Goal: Task Accomplishment & Management: Manage account settings

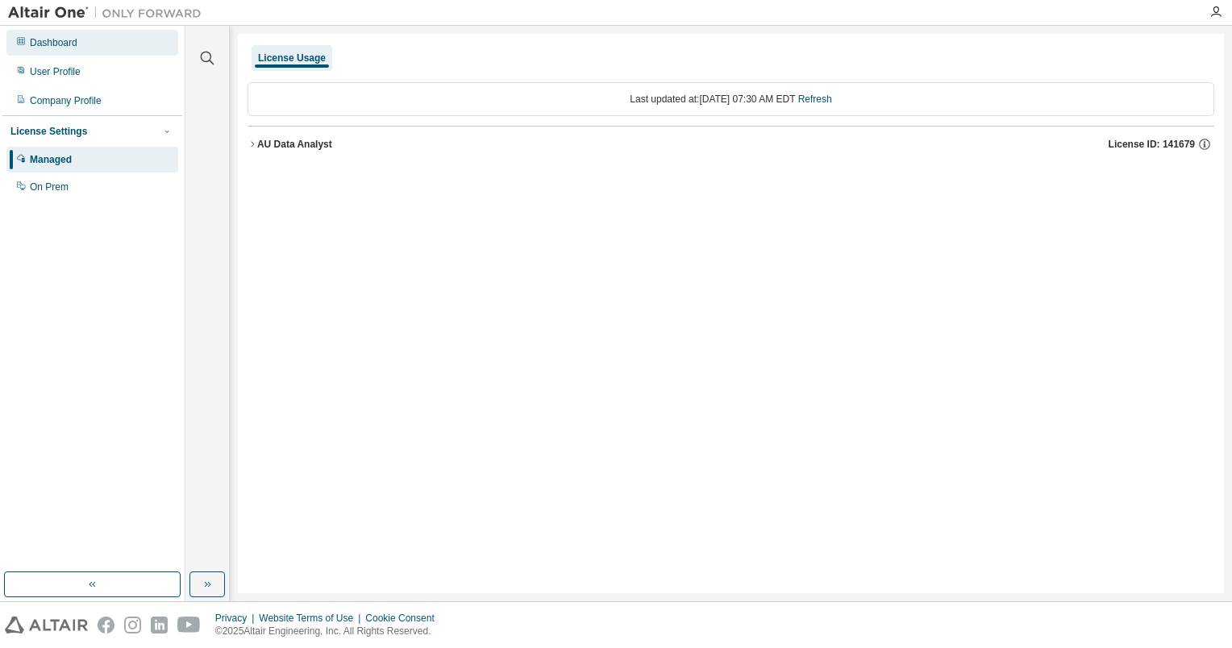
click at [48, 42] on div "Dashboard" at bounding box center [54, 42] width 48 height 13
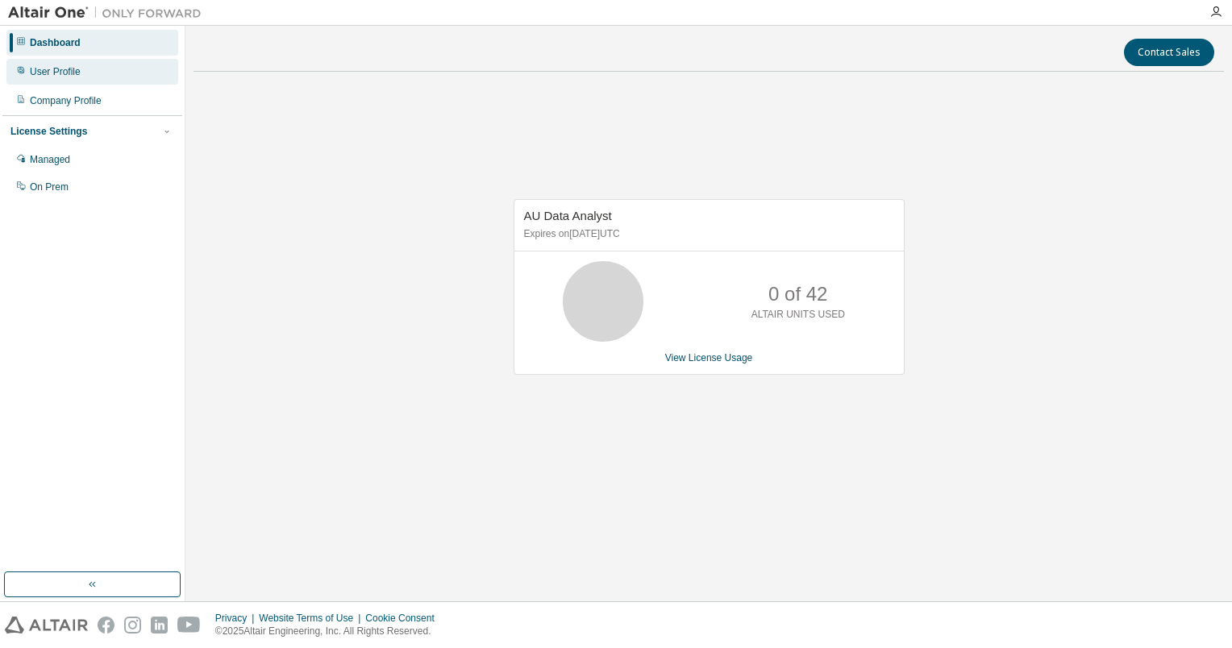
click at [44, 73] on div "User Profile" at bounding box center [55, 71] width 51 height 13
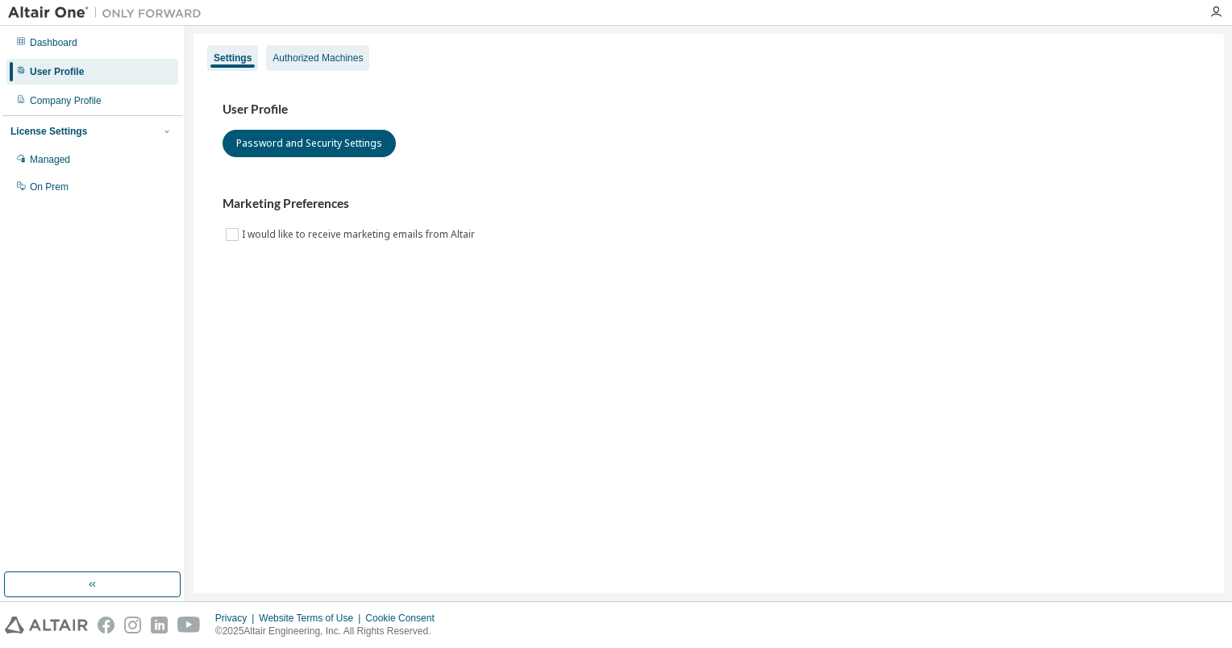
click at [287, 65] on div "Authorized Machines" at bounding box center [317, 58] width 103 height 26
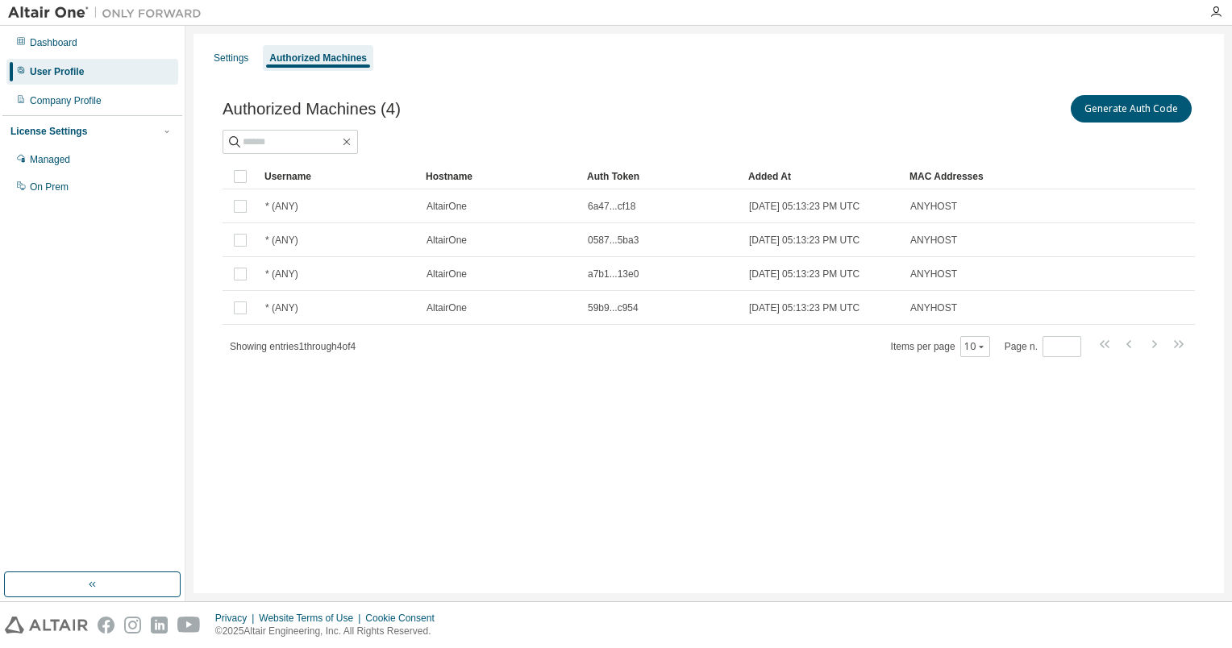
drag, startPoint x: 374, startPoint y: 445, endPoint x: 427, endPoint y: 496, distance: 73.6
click at [375, 445] on div "Settings Authorized Machines Authorized Machines (4) Generate Auth Code Clear L…" at bounding box center [709, 314] width 1030 height 560
click at [425, 487] on div "Settings Authorized Machines Authorized Machines (4) Generate Auth Code Clear L…" at bounding box center [709, 314] width 1030 height 560
click at [60, 5] on img at bounding box center [109, 13] width 202 height 16
click at [69, 10] on img at bounding box center [109, 13] width 202 height 16
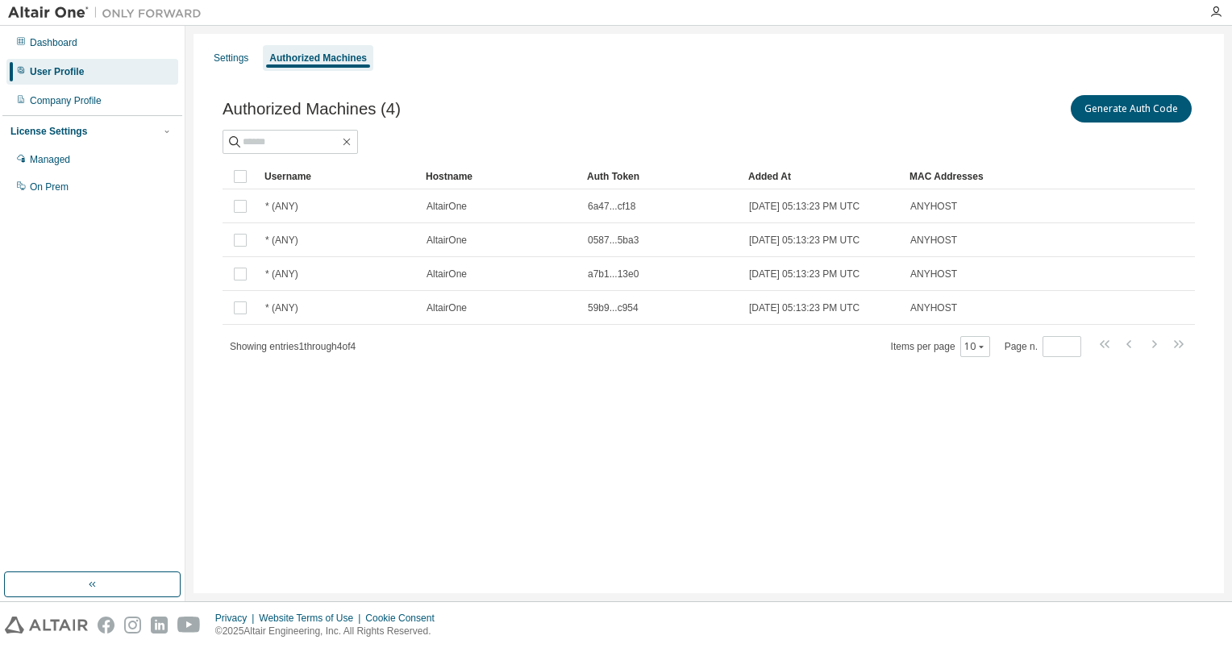
click at [190, 13] on img at bounding box center [109, 13] width 202 height 16
click at [39, 42] on div "Dashboard" at bounding box center [54, 42] width 48 height 13
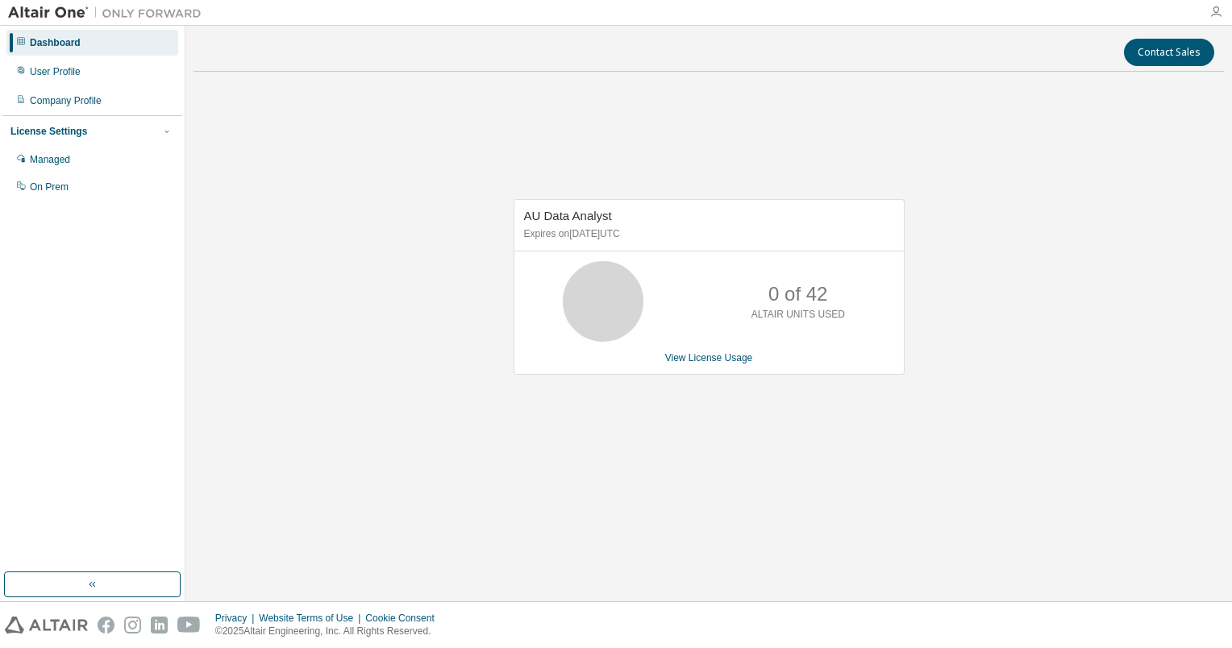
click at [1217, 10] on icon "button" at bounding box center [1216, 12] width 13 height 13
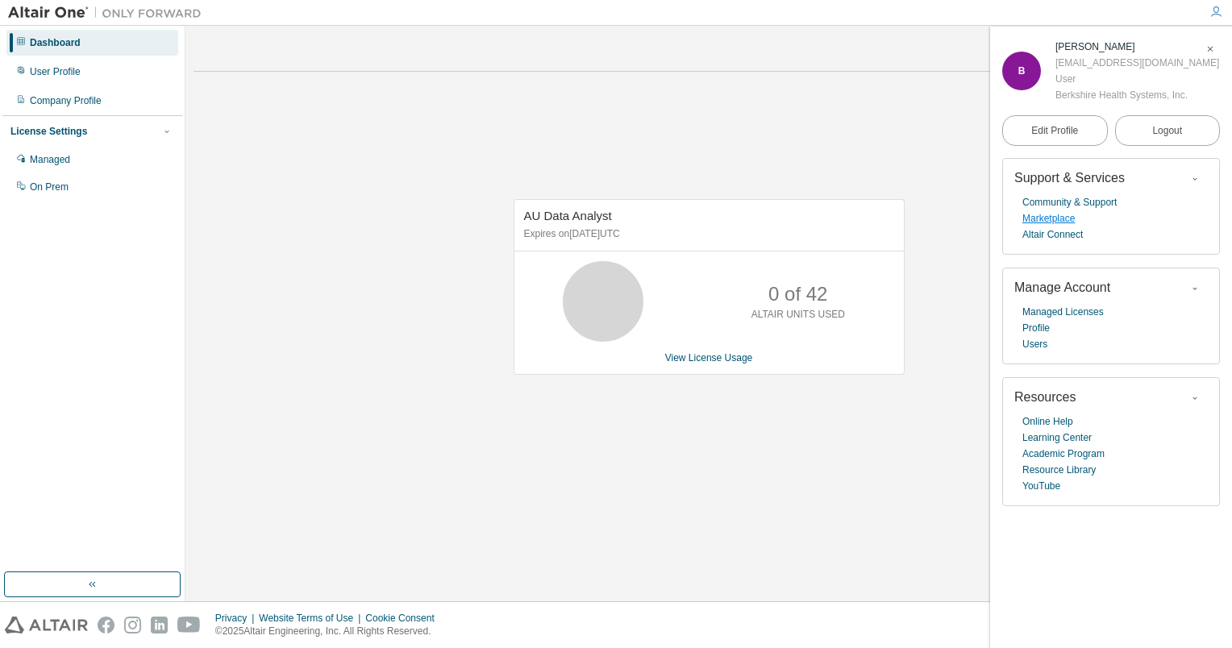
click at [1045, 217] on link "Marketplace" at bounding box center [1048, 218] width 52 height 16
click at [48, 72] on div "User Profile" at bounding box center [55, 71] width 51 height 13
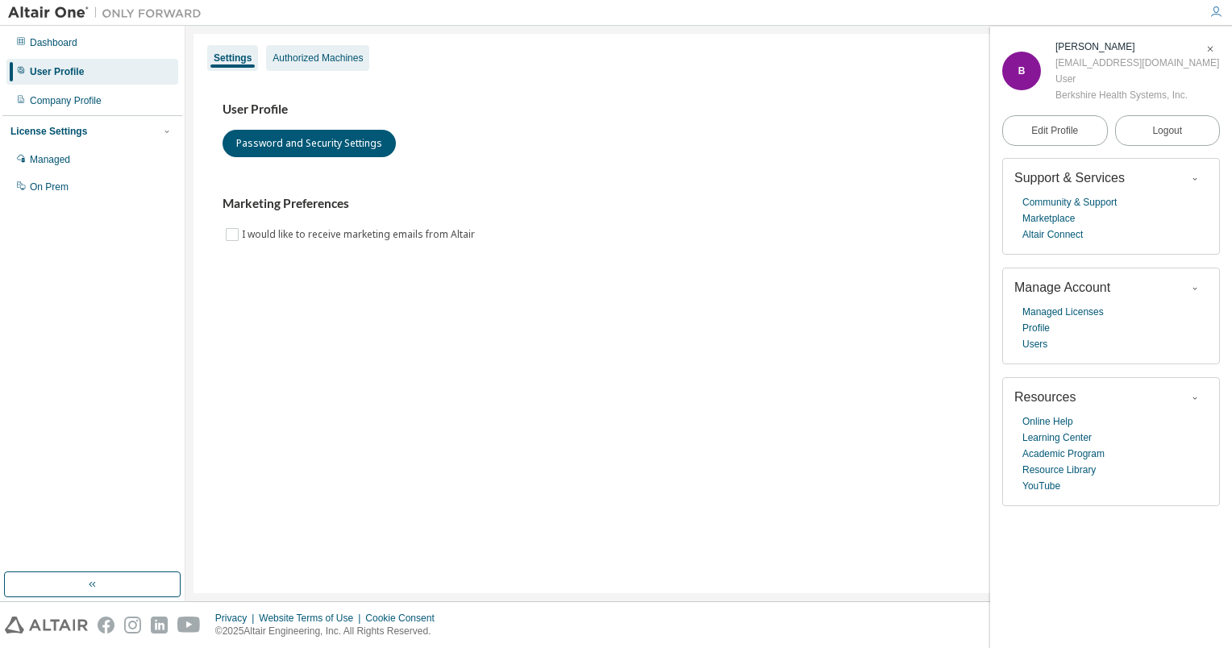
click at [283, 53] on div "Authorized Machines" at bounding box center [318, 58] width 90 height 13
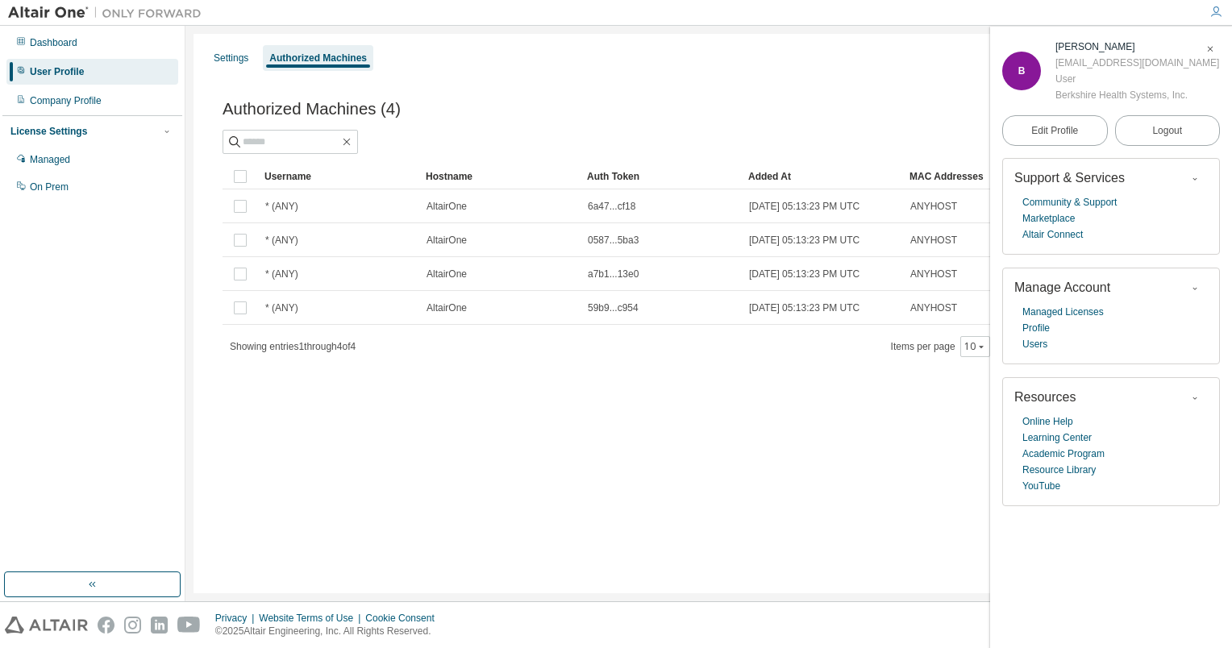
click at [335, 61] on div "Authorized Machines" at bounding box center [318, 58] width 98 height 13
click at [1214, 52] on icon "button" at bounding box center [1210, 49] width 10 height 10
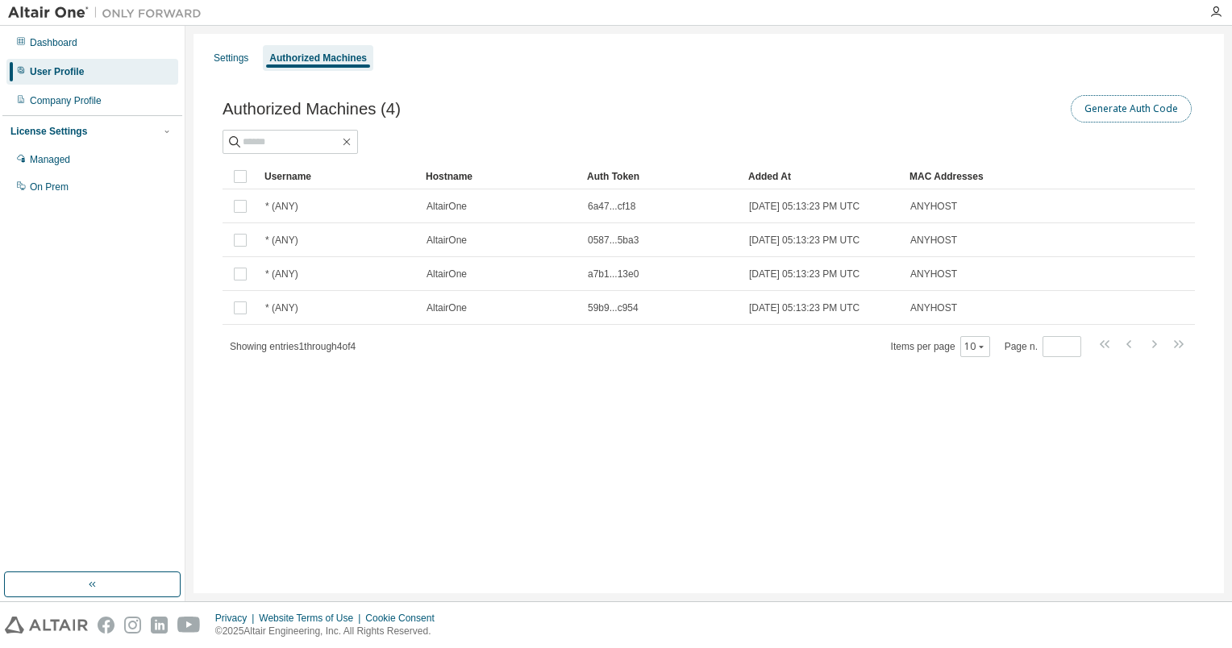
click at [1097, 110] on button "Generate Auth Code" at bounding box center [1131, 108] width 121 height 27
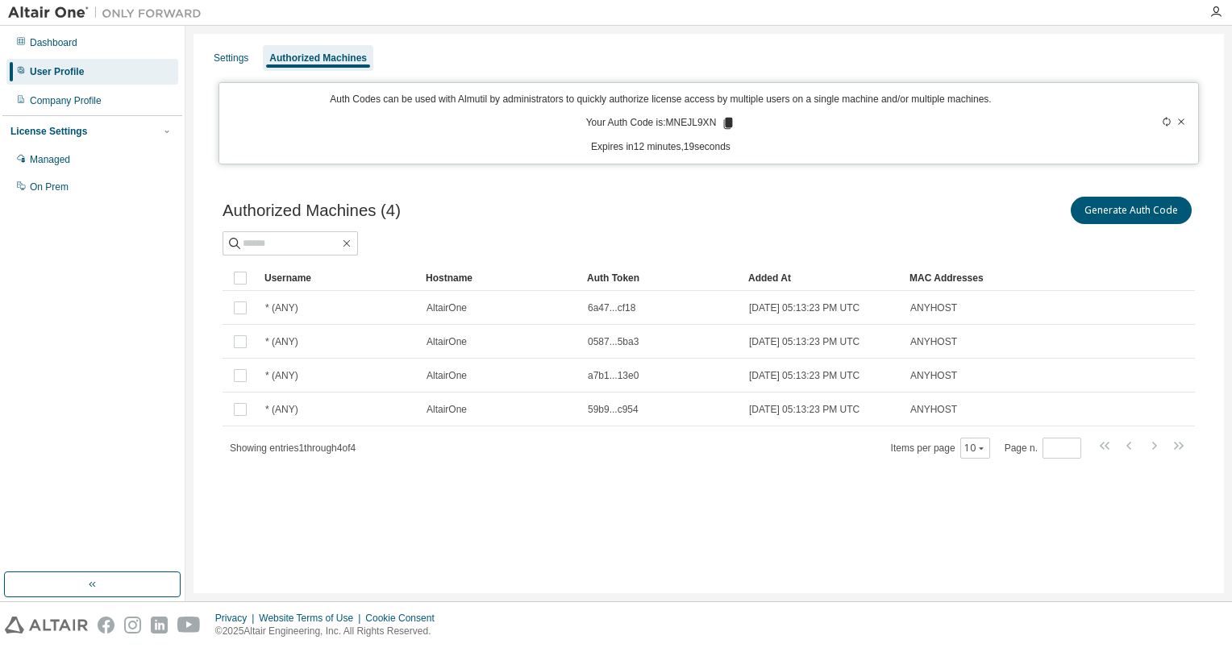
click at [590, 523] on div "Settings Authorized Machines Auth Codes can be used with Almutil by administrat…" at bounding box center [709, 314] width 1030 height 560
